Goal: Obtain resource: Download file/media

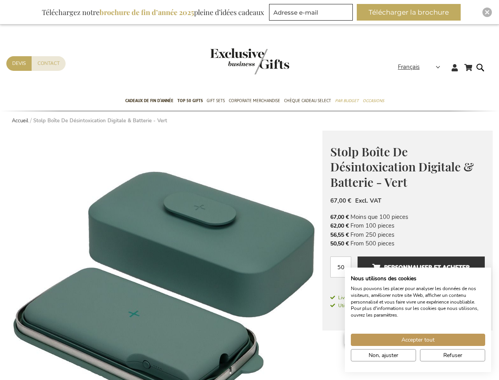
click at [422, 67] on strong "Français" at bounding box center [419, 66] width 42 height 9
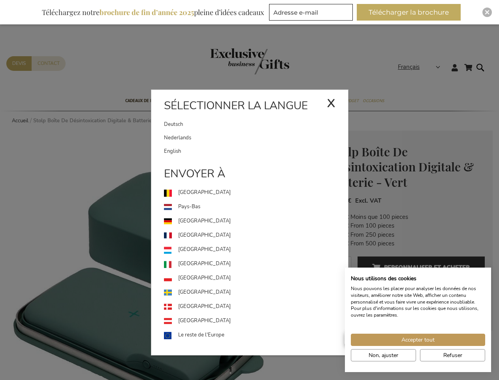
click at [164, 255] on link "[GEOGRAPHIC_DATA]" at bounding box center [256, 249] width 184 height 14
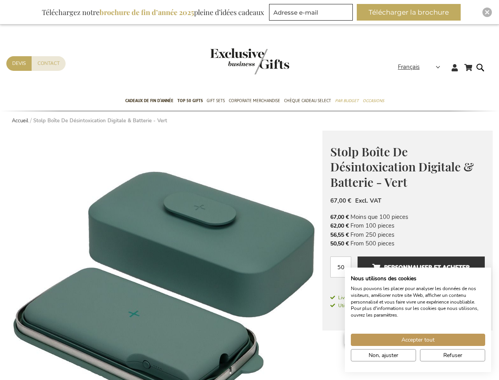
click at [412, 12] on button "Télécharger la brochure" at bounding box center [409, 12] width 104 height 17
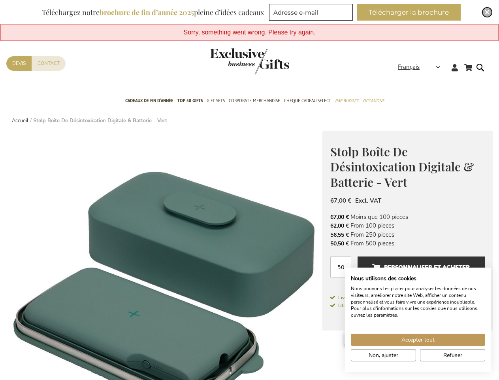
click at [487, 12] on img "Close" at bounding box center [487, 12] width 5 height 5
click at [418, 339] on span "Accepter tout" at bounding box center [418, 339] width 33 height 8
